Goal: Use online tool/utility

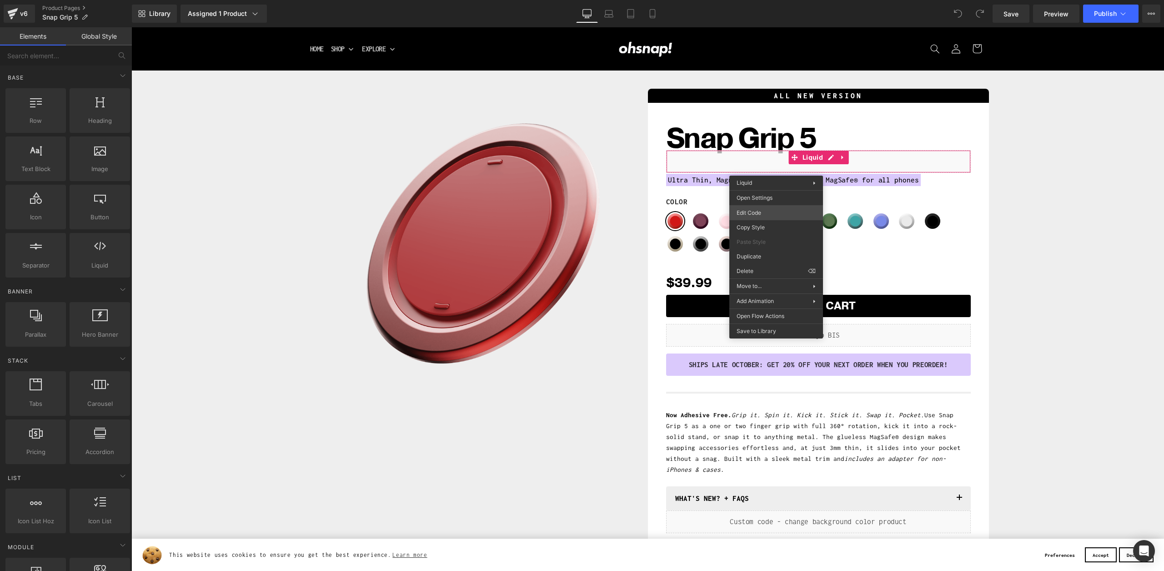
click at [764, 0] on div "You are previewing how the will restyle your page. You can not edit Elements in…" at bounding box center [582, 0] width 1164 height 0
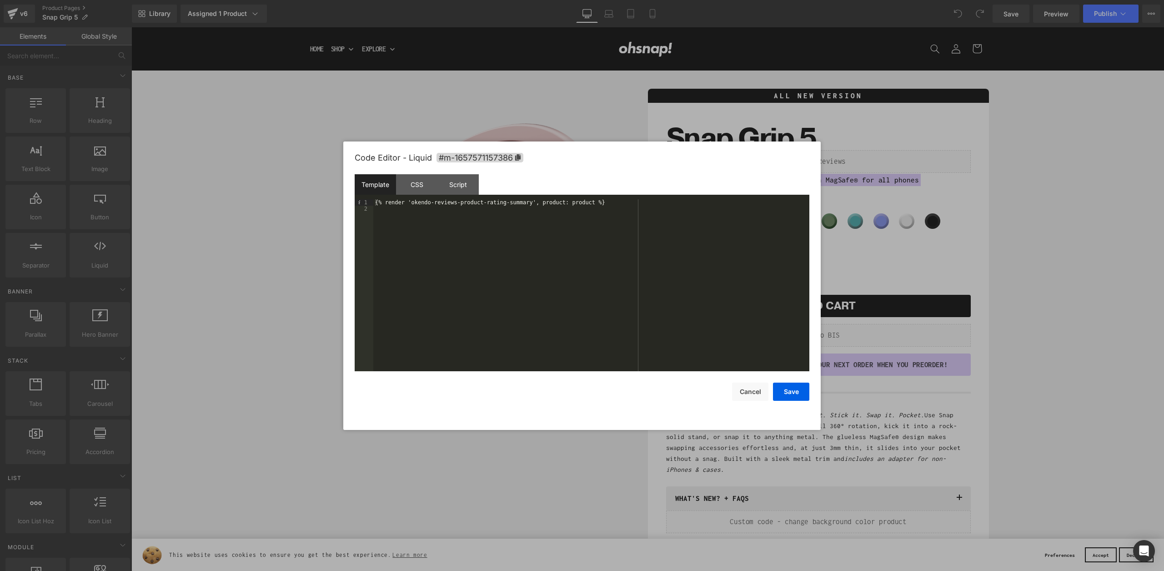
click at [418, 196] on div "Template CSS Script Data" at bounding box center [582, 186] width 455 height 25
click at [421, 200] on div "{% render 'okendo-reviews-product-rating-summary', product: product %}" at bounding box center [591, 291] width 436 height 185
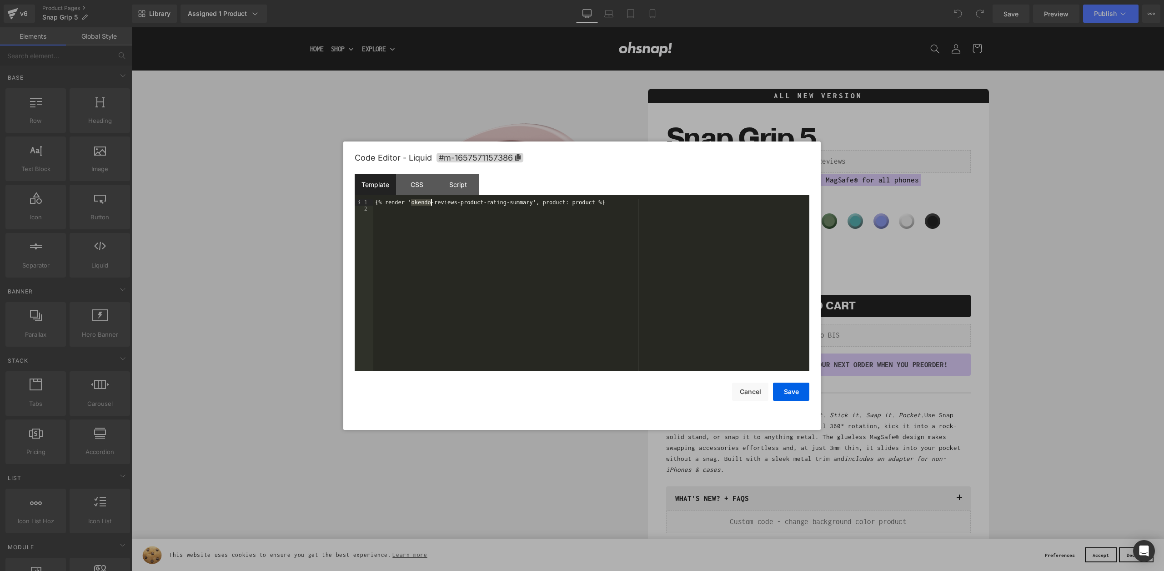
click at [421, 200] on div "{% render 'okendo-reviews-product-rating-summary', product: product %}" at bounding box center [591, 291] width 436 height 185
click at [419, 183] on div "CSS" at bounding box center [416, 184] width 41 height 20
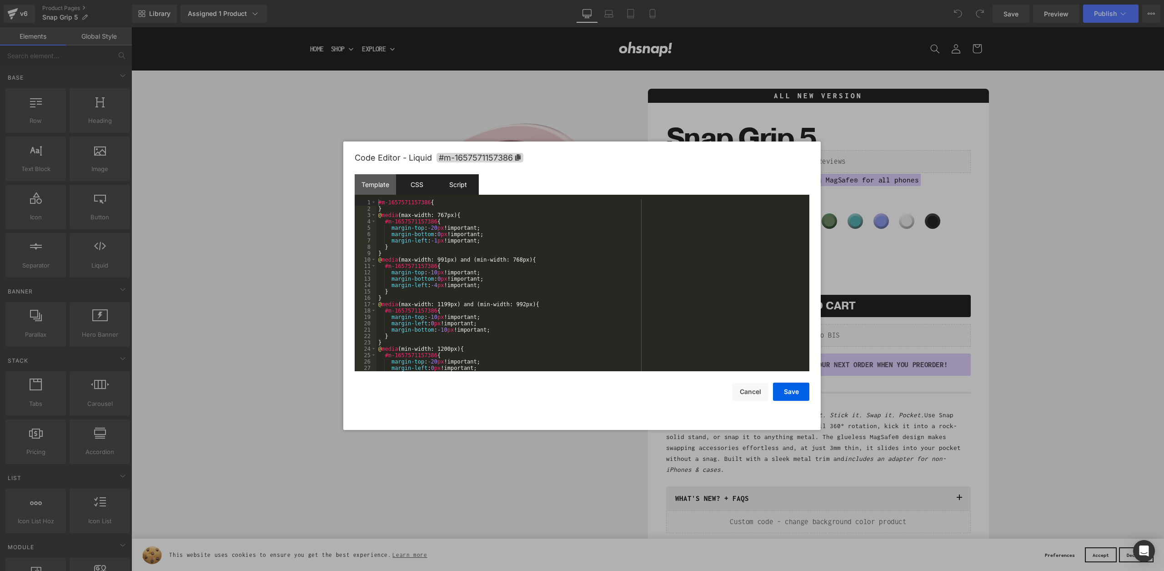
drag, startPoint x: 455, startPoint y: 184, endPoint x: 442, endPoint y: 186, distance: 13.3
click at [455, 184] on div "Script" at bounding box center [457, 184] width 41 height 20
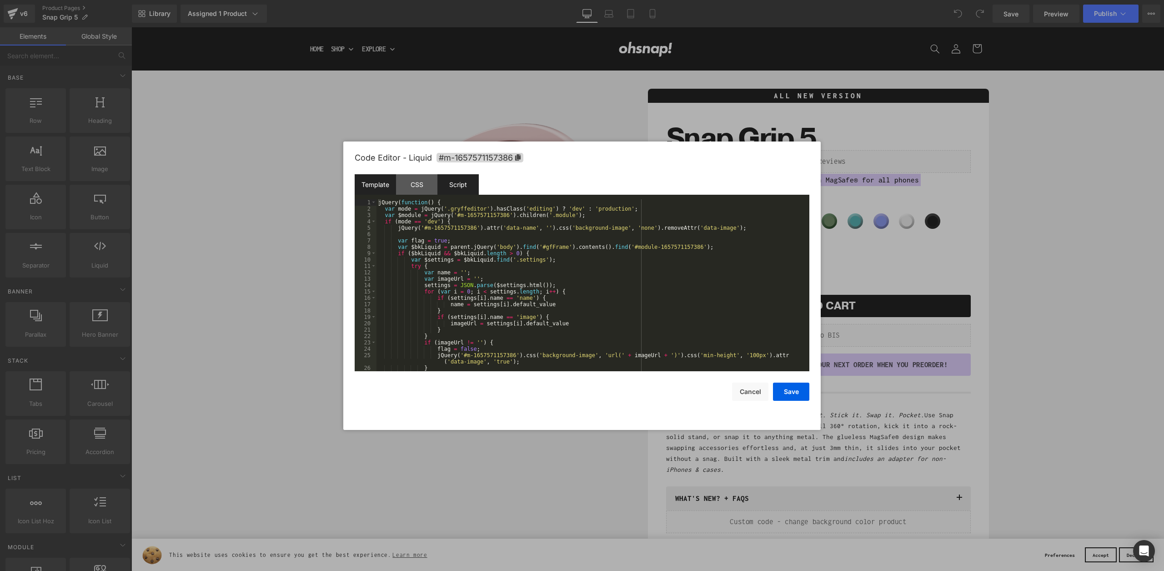
click at [379, 186] on div "Template" at bounding box center [375, 184] width 41 height 20
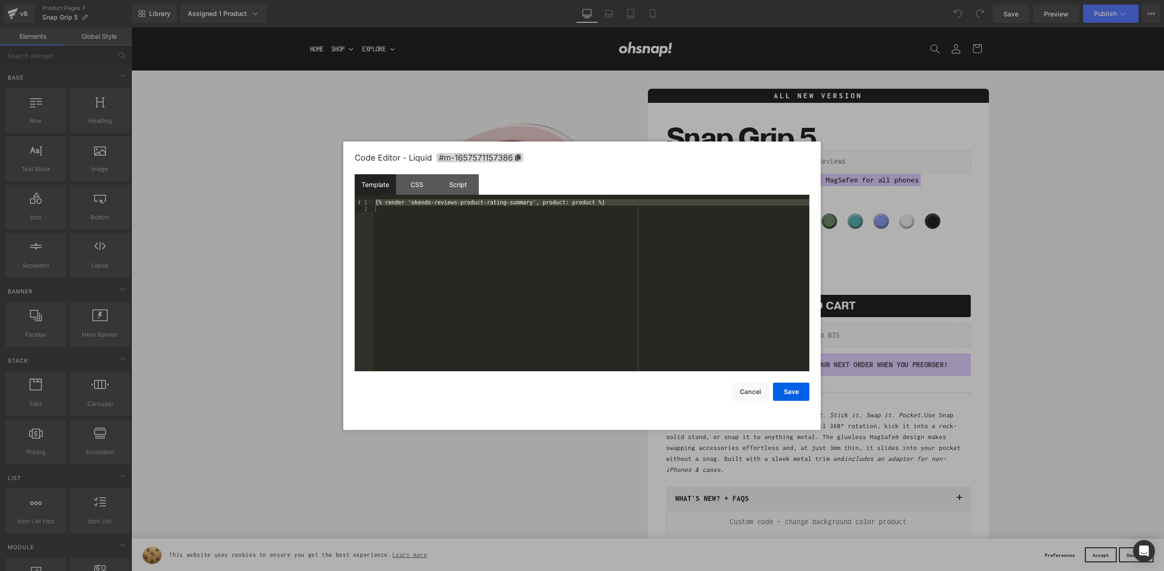
click at [453, 109] on div at bounding box center [582, 285] width 1164 height 571
